Goal: Check status: Check status

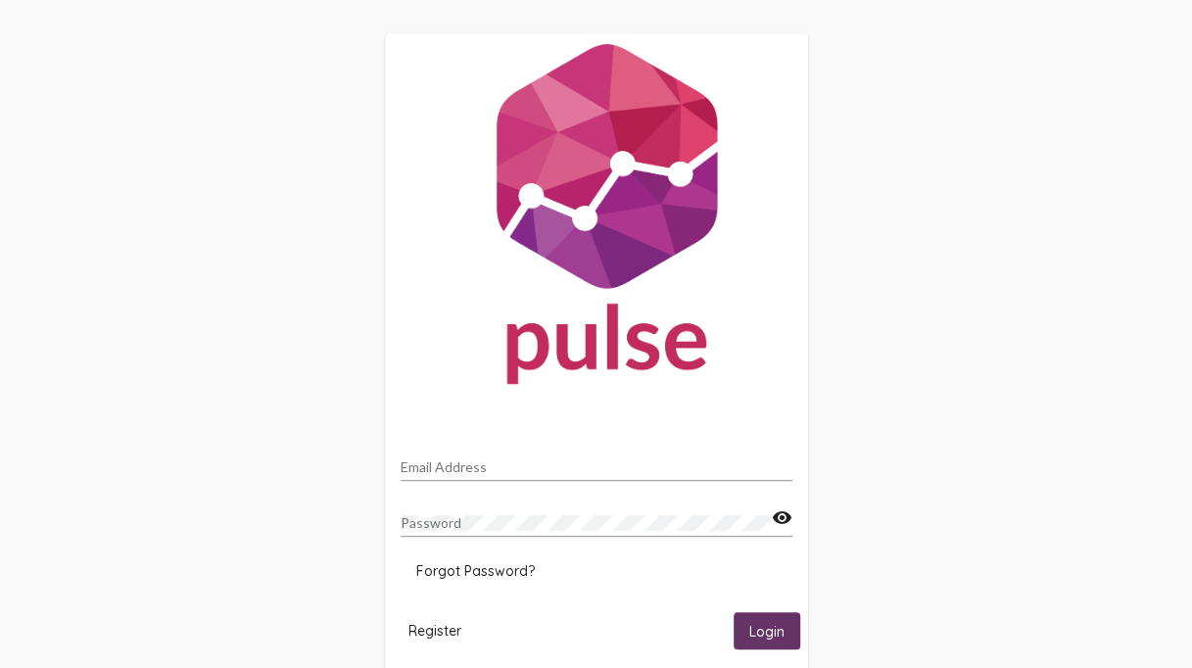
click at [539, 471] on input "Email Address" at bounding box center [597, 467] width 392 height 16
type input "[EMAIL_ADDRESS][PERSON_NAME][DOMAIN_NAME]"
click at [490, 326] on img at bounding box center [596, 218] width 423 height 370
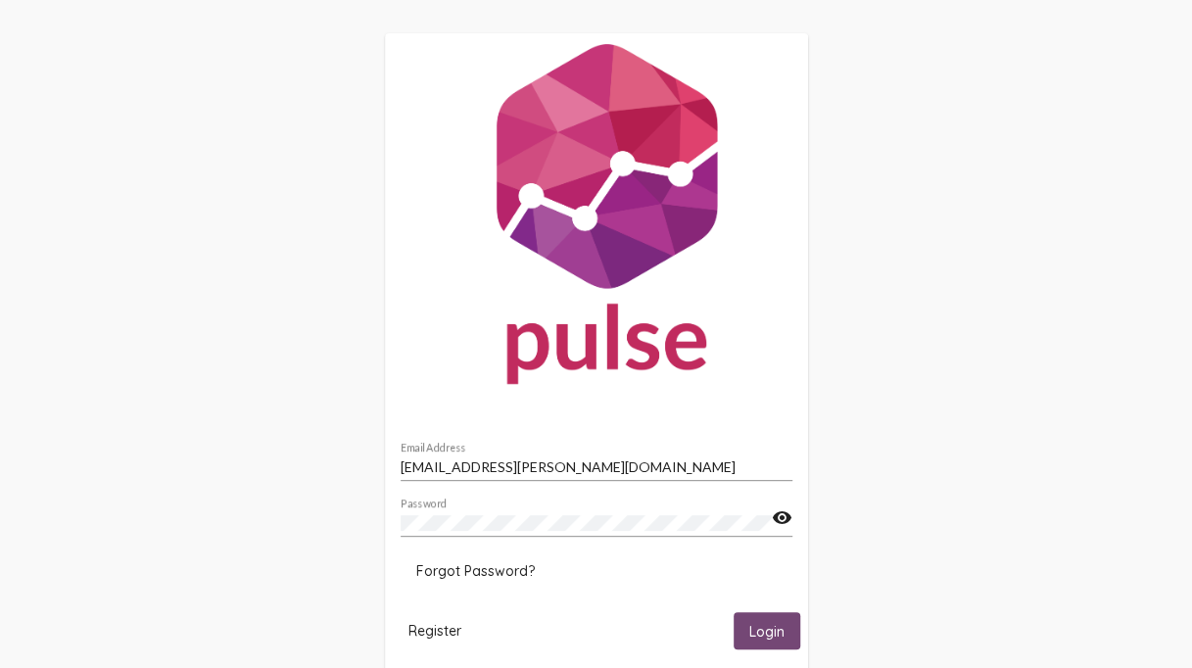
click at [760, 629] on span "Login" at bounding box center [766, 632] width 35 height 18
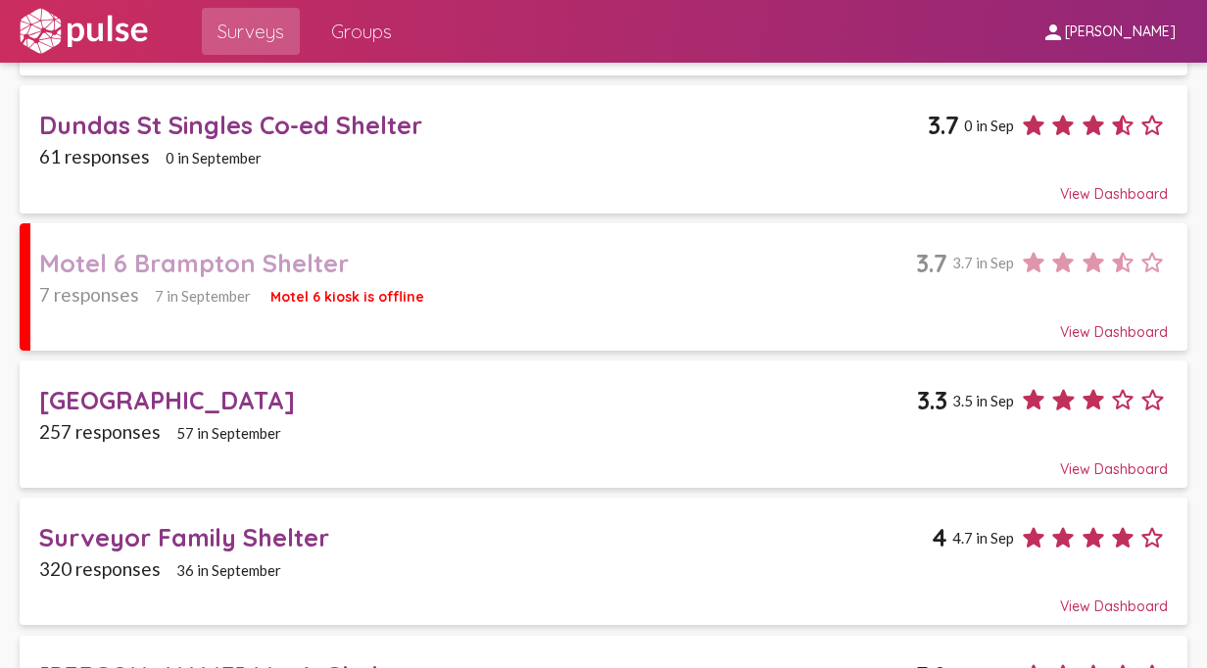
scroll to position [488, 0]
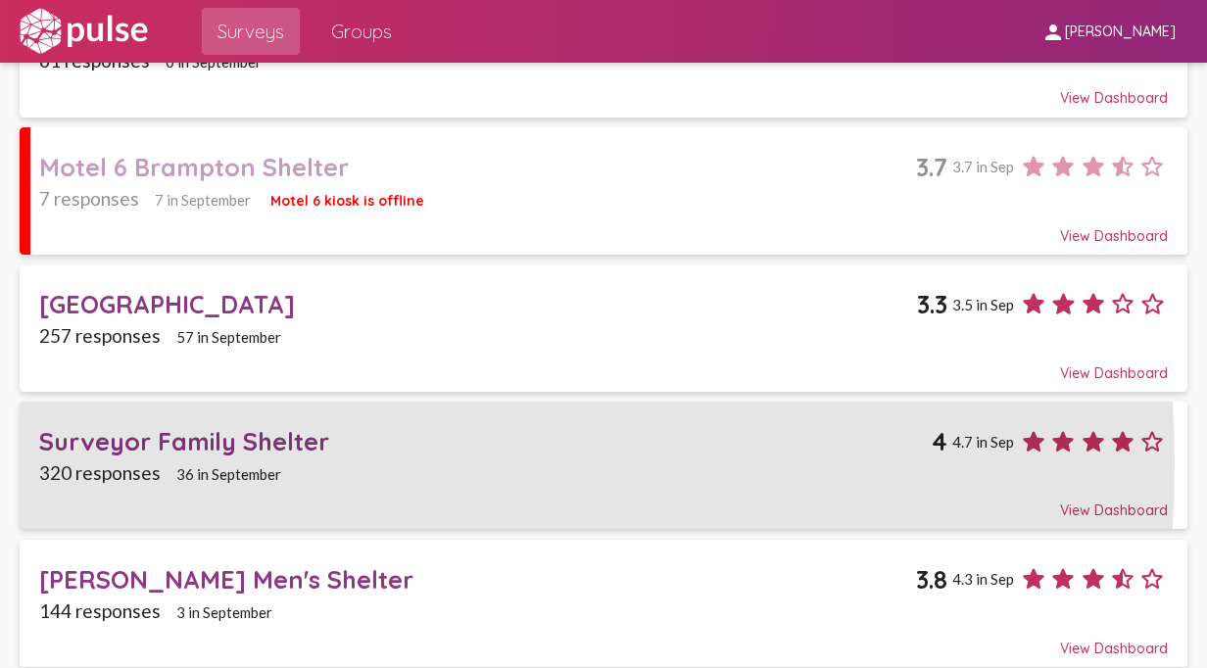
click at [147, 461] on span "320 responses" at bounding box center [99, 472] width 121 height 23
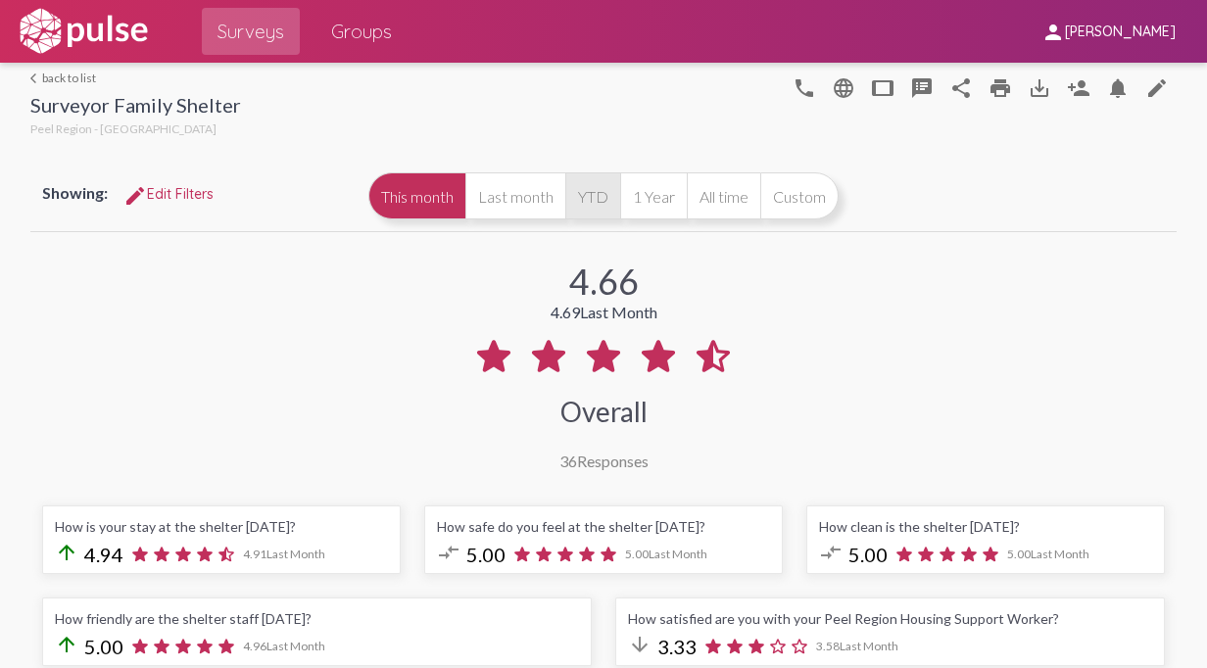
click at [620, 194] on button "YTD" at bounding box center [592, 195] width 55 height 47
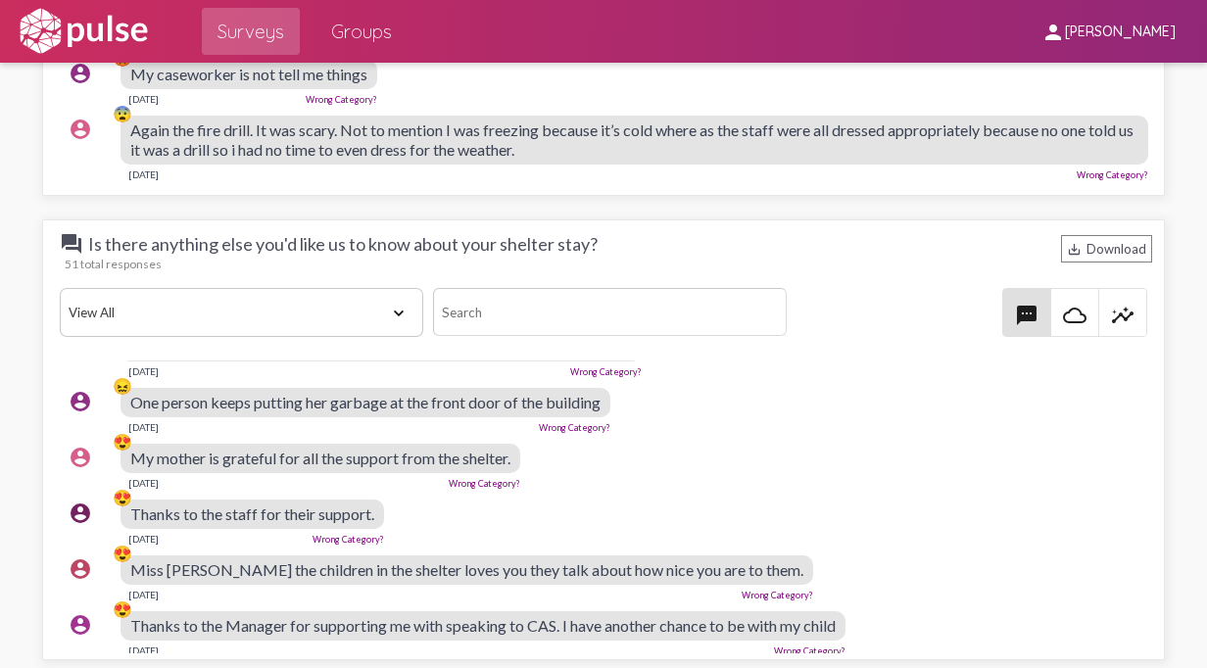
scroll to position [490, 0]
